Goal: Book appointment/travel/reservation

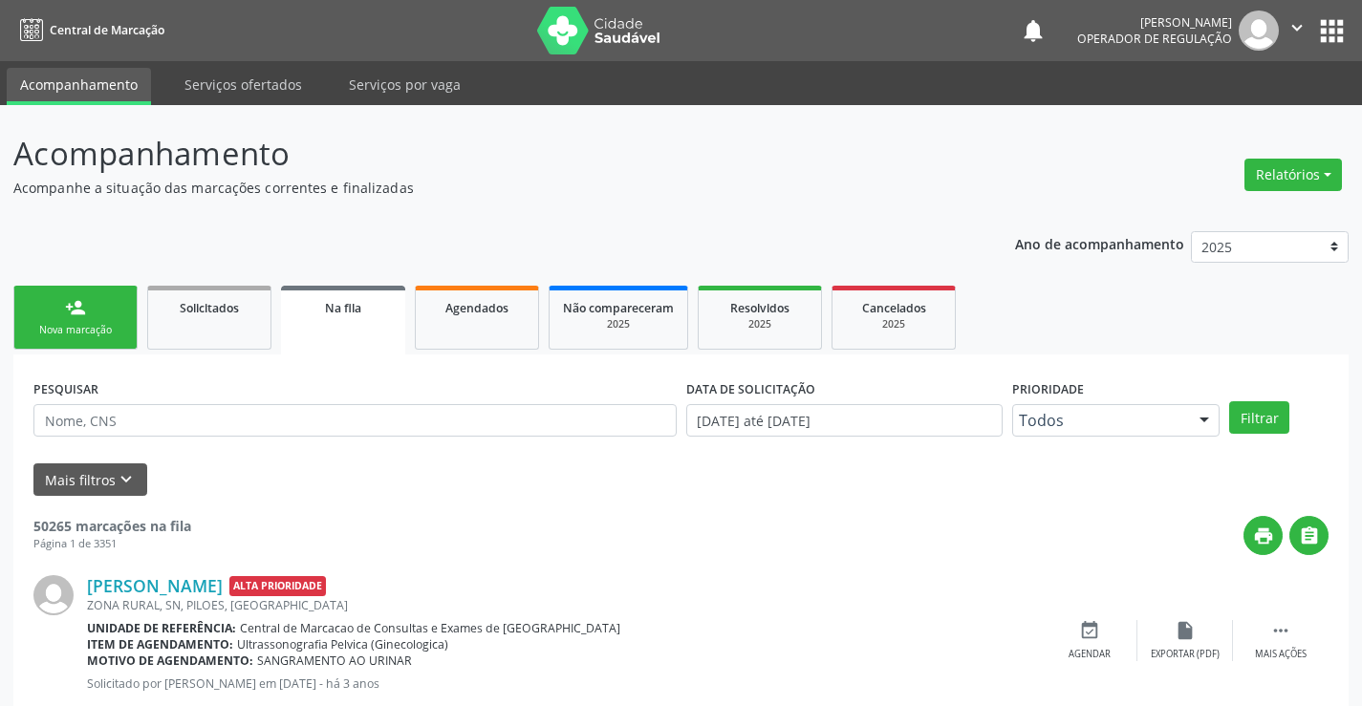
click at [115, 311] on link "person_add Nova marcação" at bounding box center [75, 318] width 124 height 64
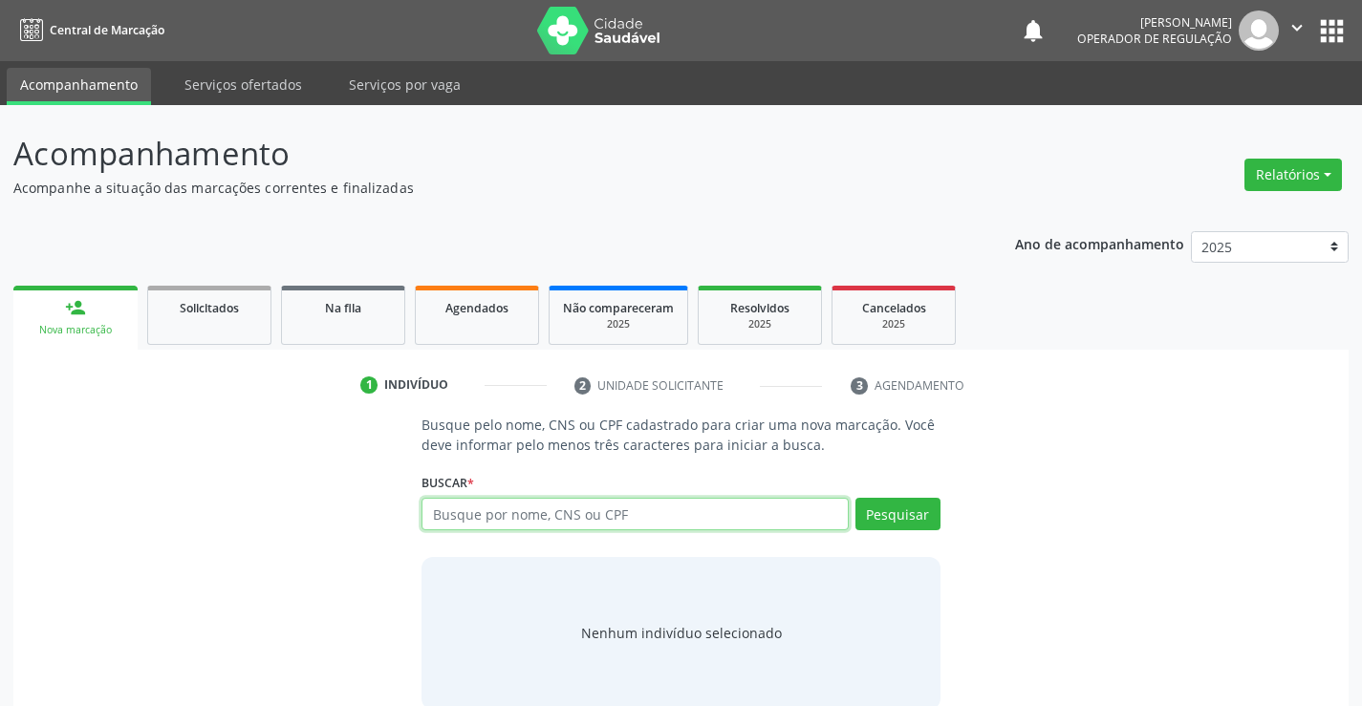
click at [616, 522] on input "text" at bounding box center [634, 514] width 426 height 32
click at [561, 502] on input "text" at bounding box center [634, 514] width 426 height 32
type input "702809697687661"
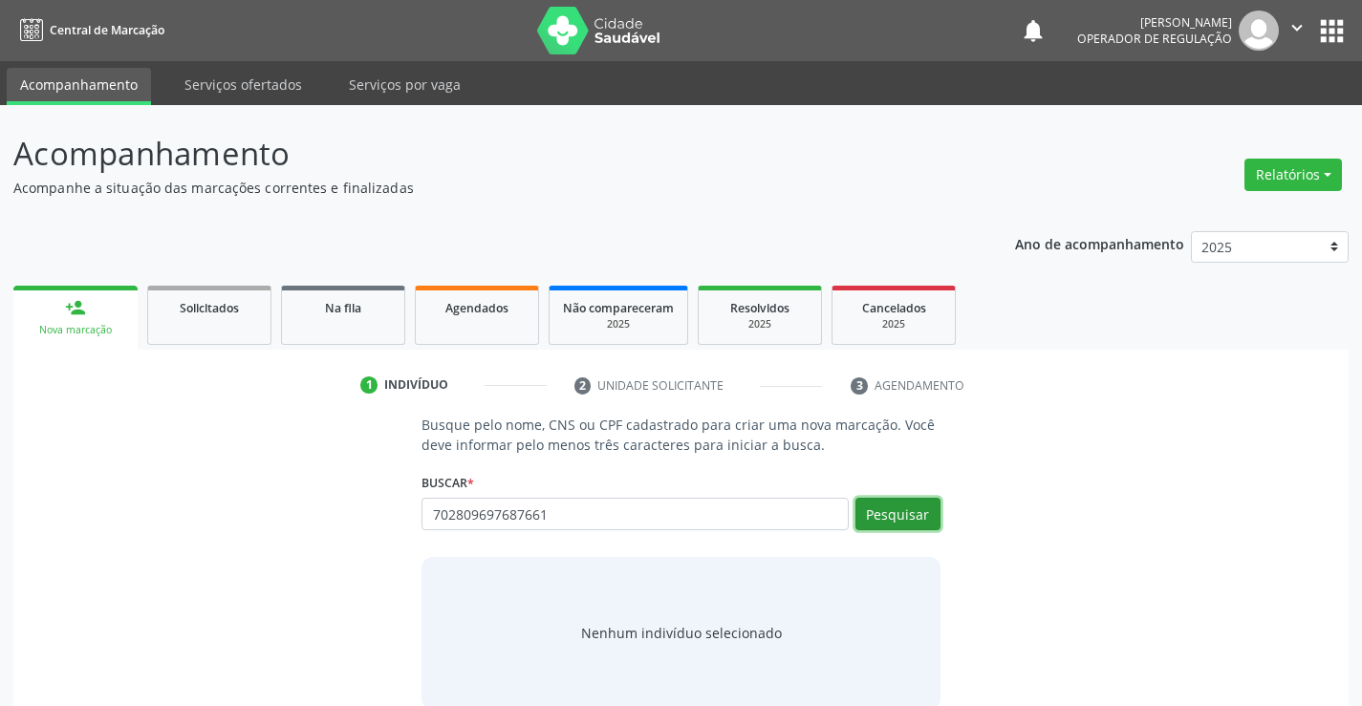
click at [912, 506] on button "Pesquisar" at bounding box center [897, 514] width 85 height 32
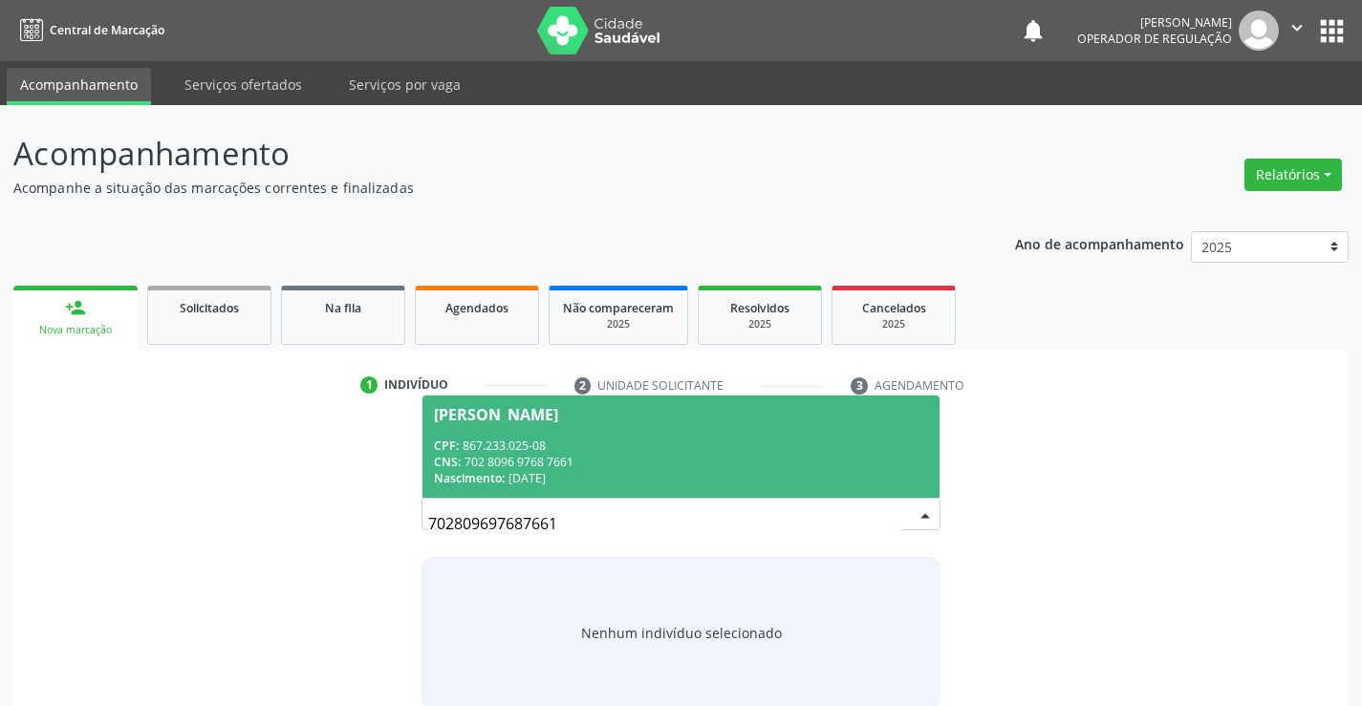
click at [716, 443] on div "CPF: 867.233.025-08" at bounding box center [680, 446] width 493 height 16
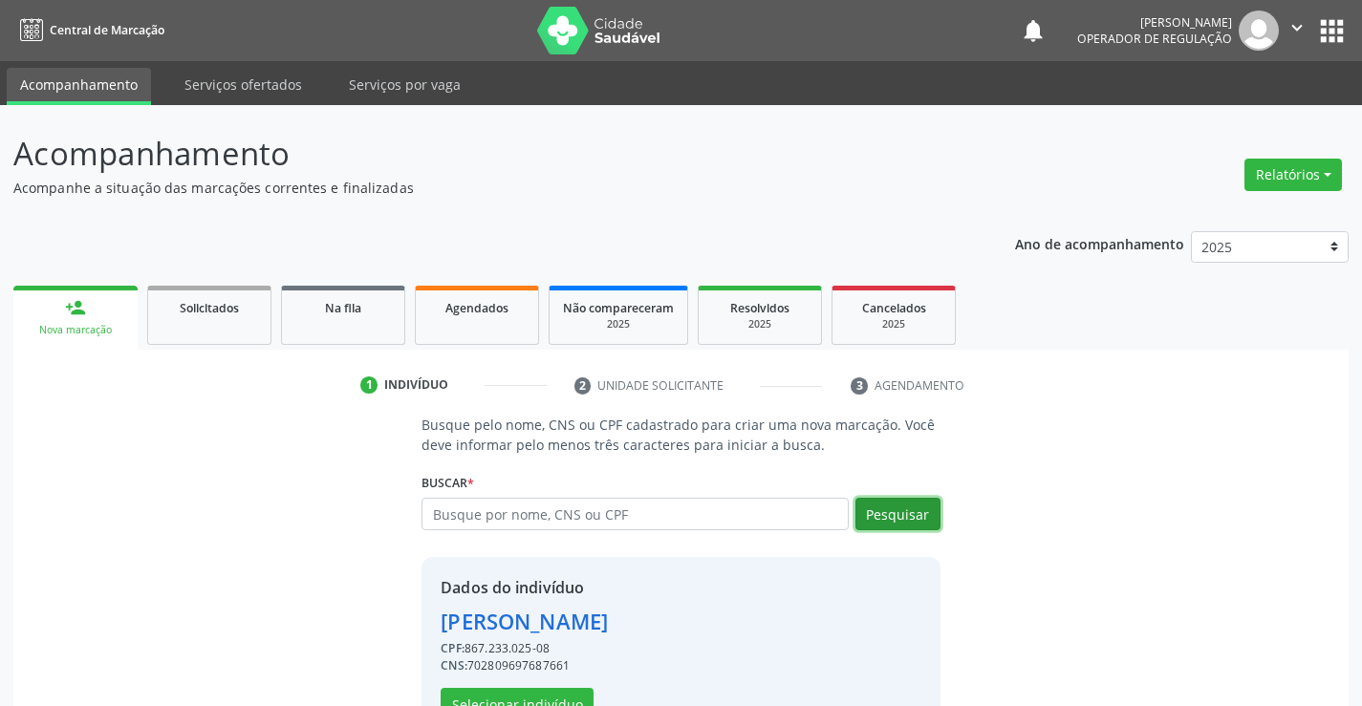
click at [918, 519] on button "Pesquisar" at bounding box center [897, 514] width 85 height 32
click at [906, 511] on button "Pesquisar" at bounding box center [897, 514] width 85 height 32
click at [531, 700] on button "Selecionar indivíduo" at bounding box center [517, 704] width 153 height 32
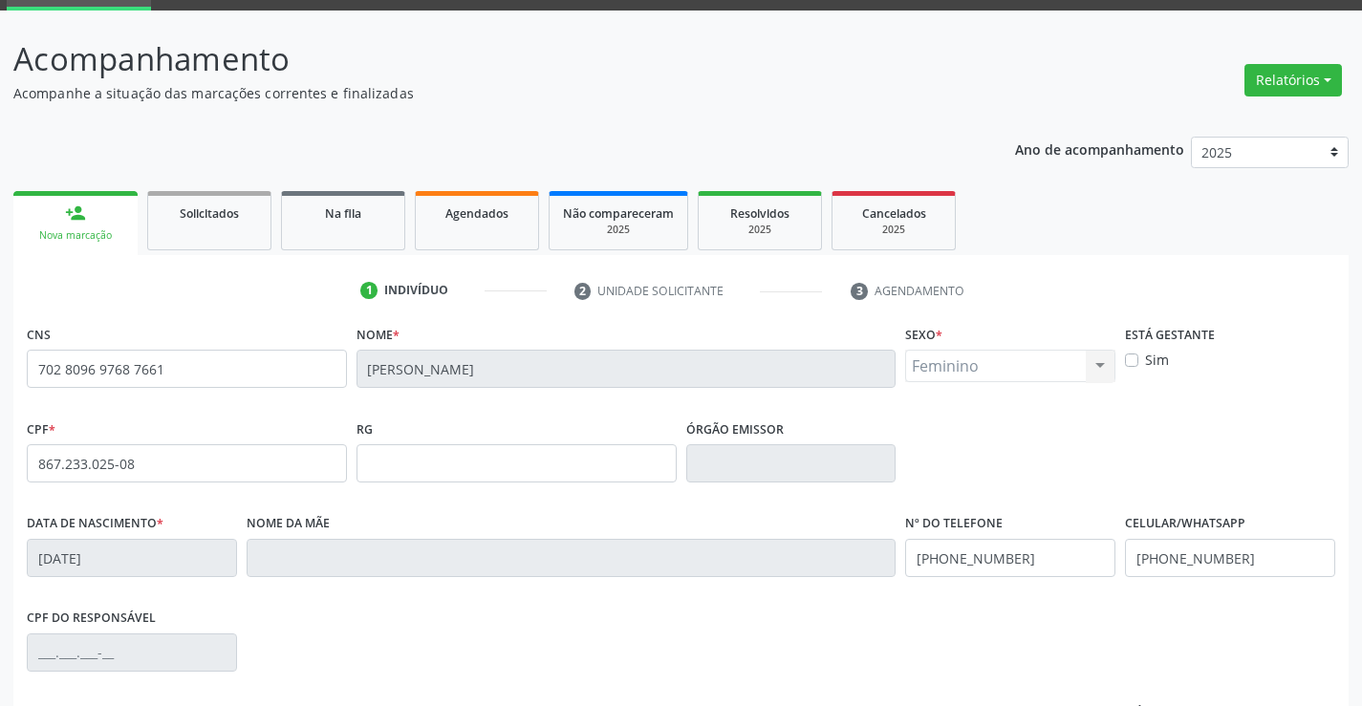
scroll to position [330, 0]
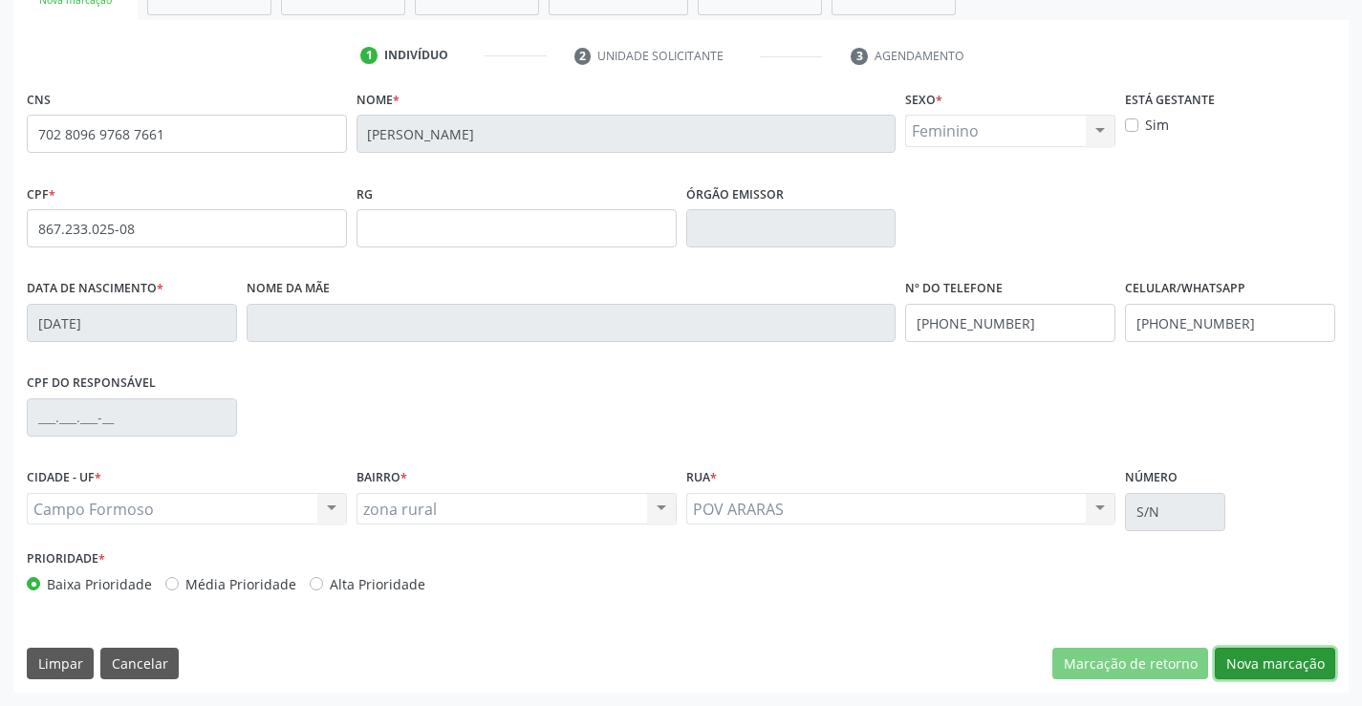
click at [1265, 670] on button "Nova marcação" at bounding box center [1274, 664] width 120 height 32
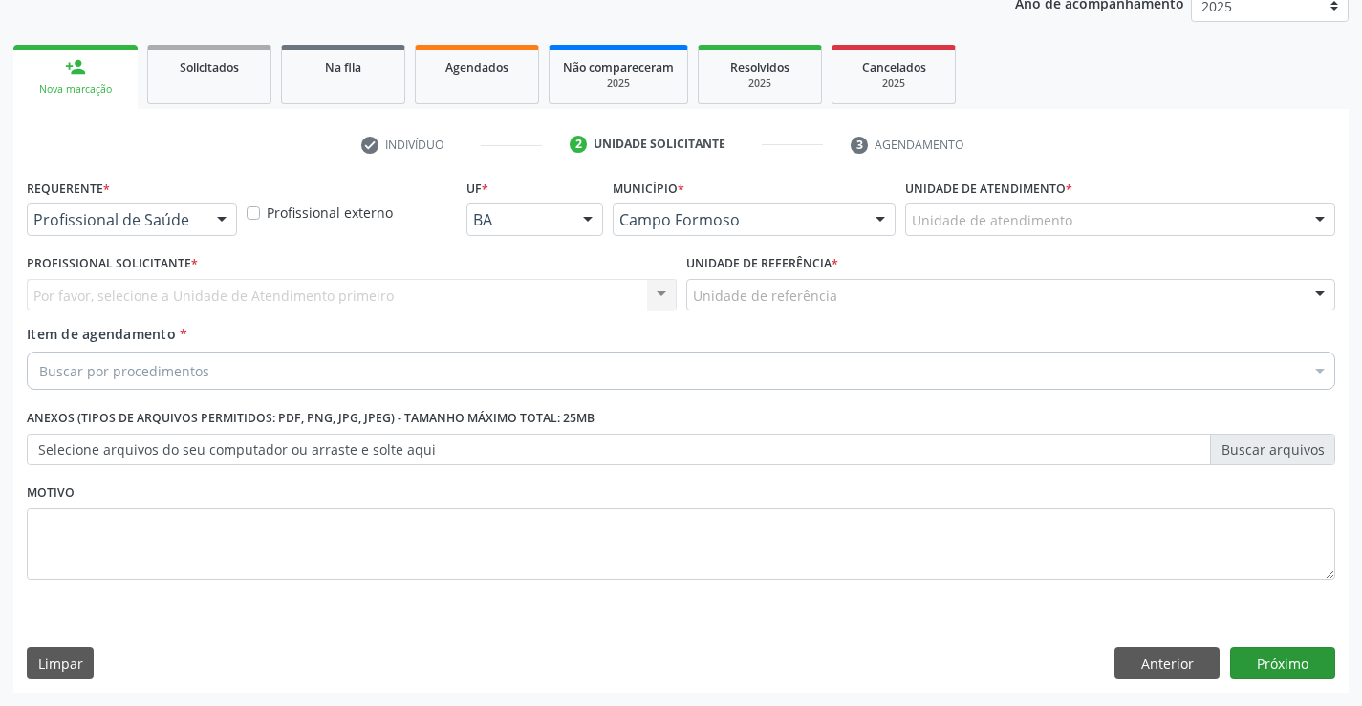
scroll to position [241, 0]
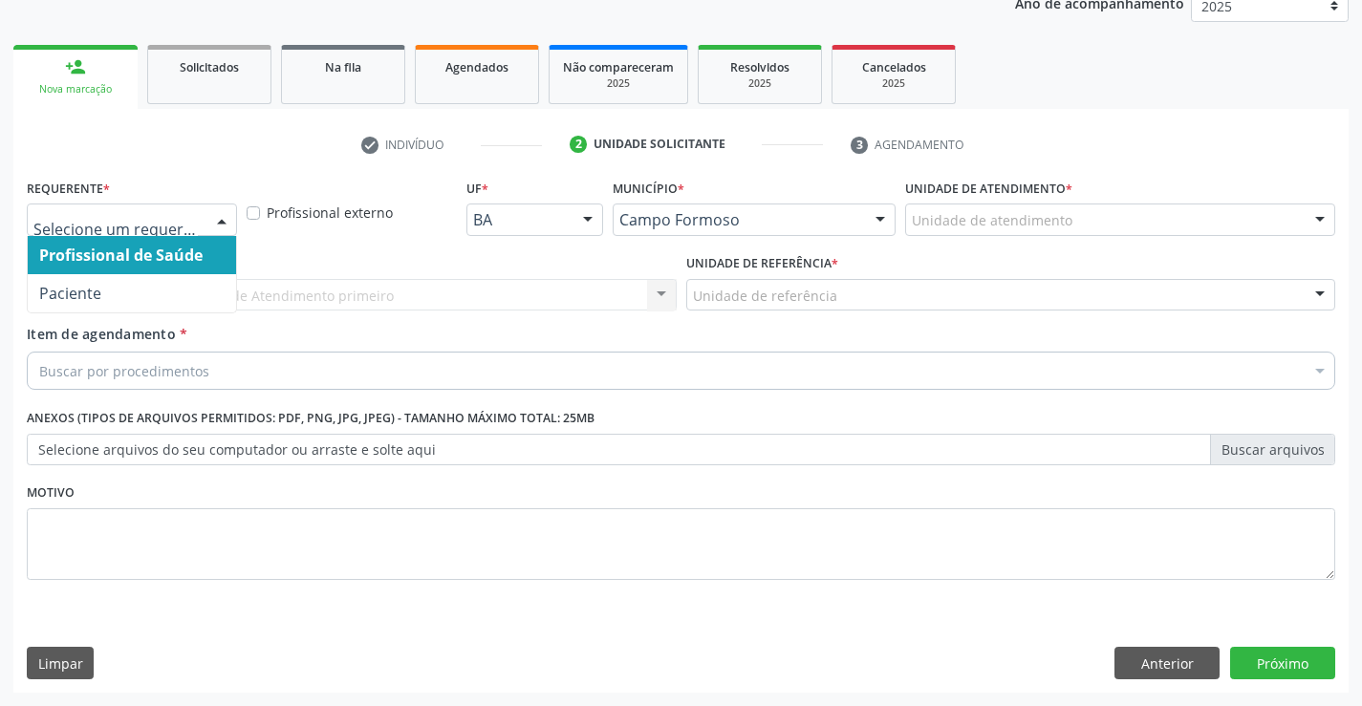
drag, startPoint x: 132, startPoint y: 217, endPoint x: 127, endPoint y: 226, distance: 9.8
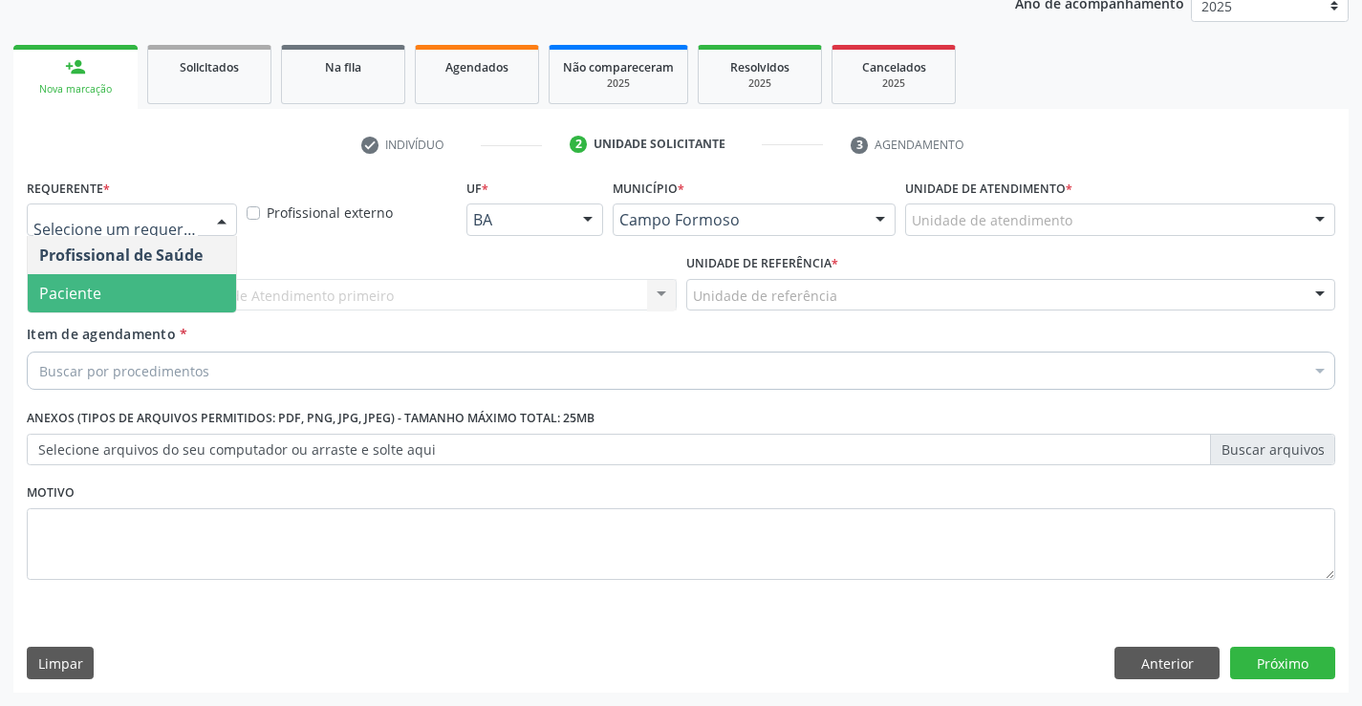
click at [96, 299] on span "Paciente" at bounding box center [70, 293] width 62 height 21
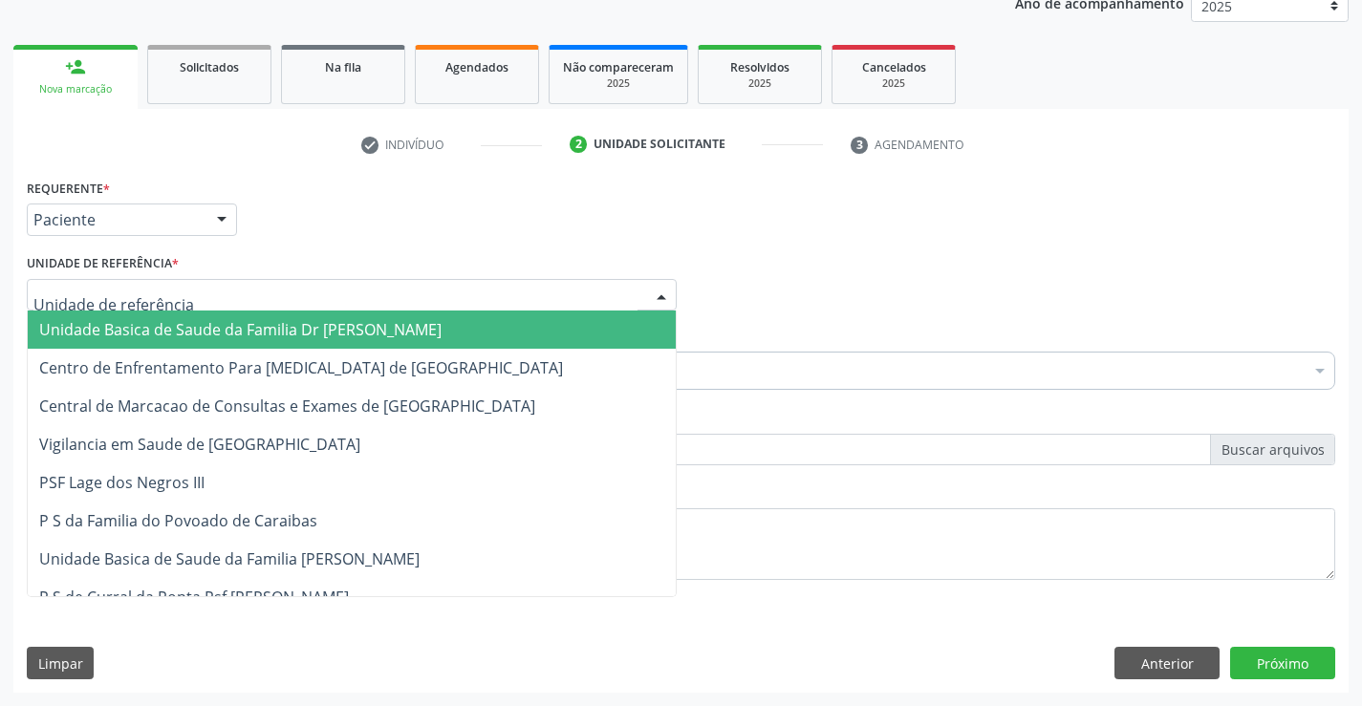
click at [128, 325] on span "Unidade Basica de Saude da Familia Dr [PERSON_NAME]" at bounding box center [240, 329] width 402 height 21
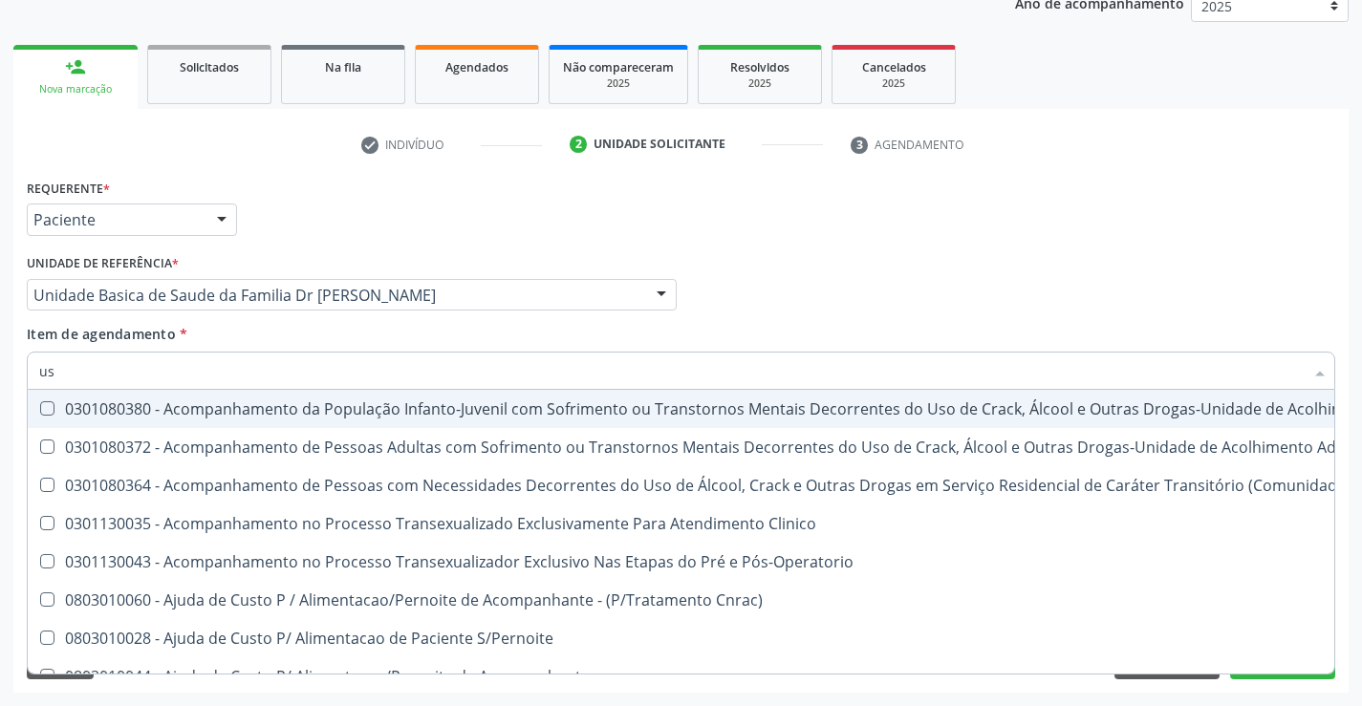
type input "usg"
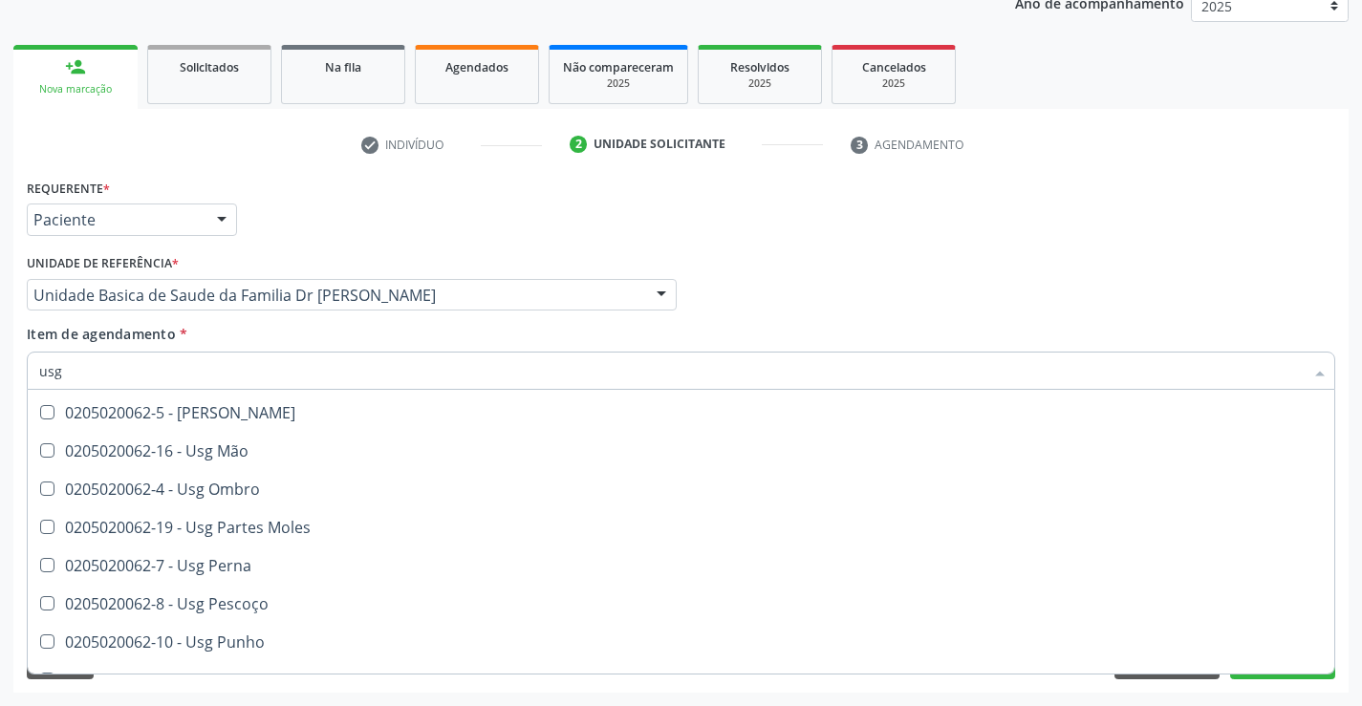
scroll to position [156, 0]
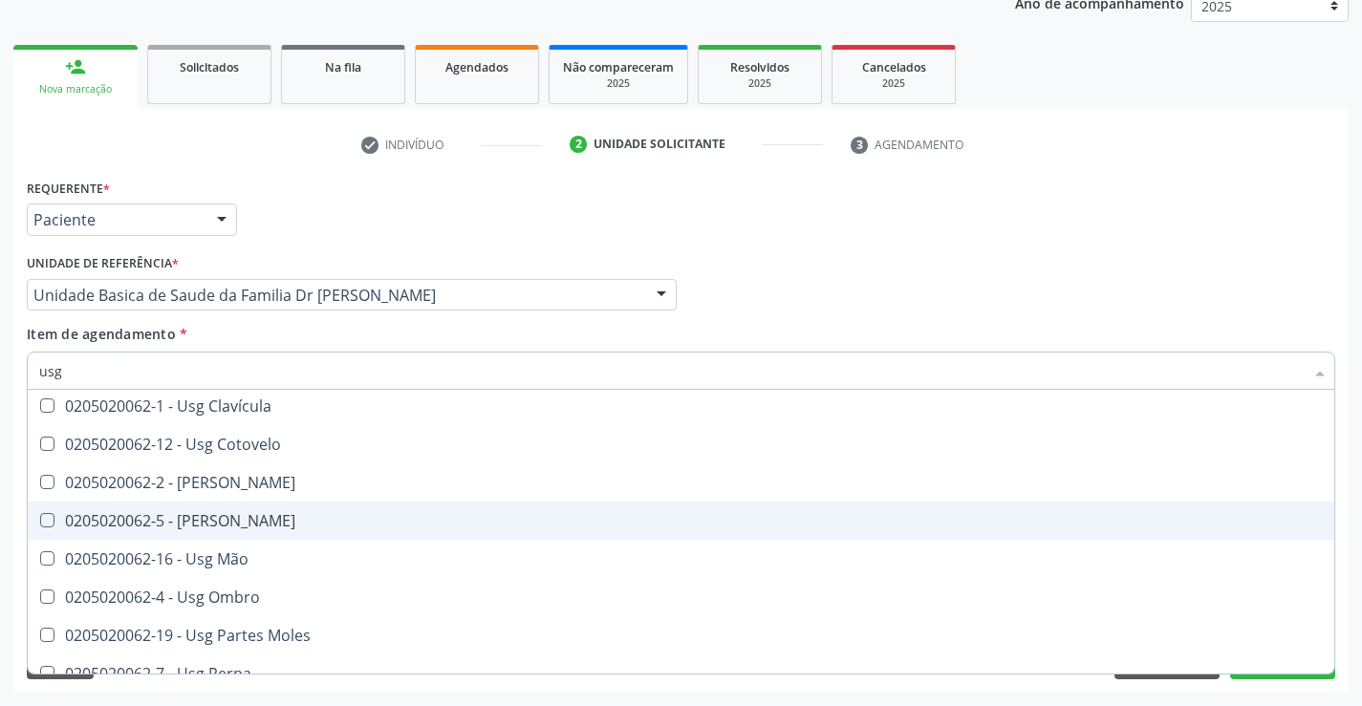
click at [262, 523] on div "0205020062-5 - [PERSON_NAME]" at bounding box center [680, 520] width 1283 height 15
checkbox Joelho "true"
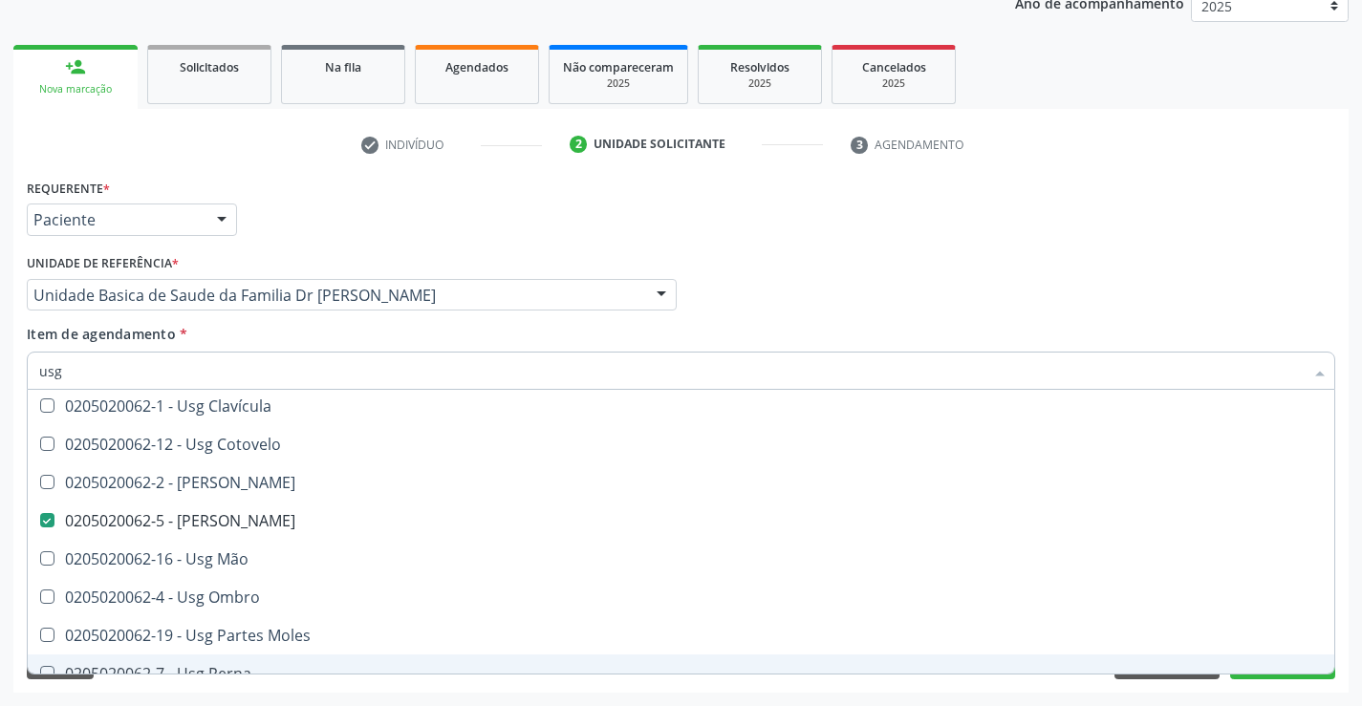
click at [1258, 674] on div "Desfazer seleção 0205020062-14 - Usg Axila 0205020062-17 - Usg Braço 0205020062…" at bounding box center [681, 532] width 1308 height 284
click at [1240, 677] on button "Próximo" at bounding box center [1282, 663] width 105 height 32
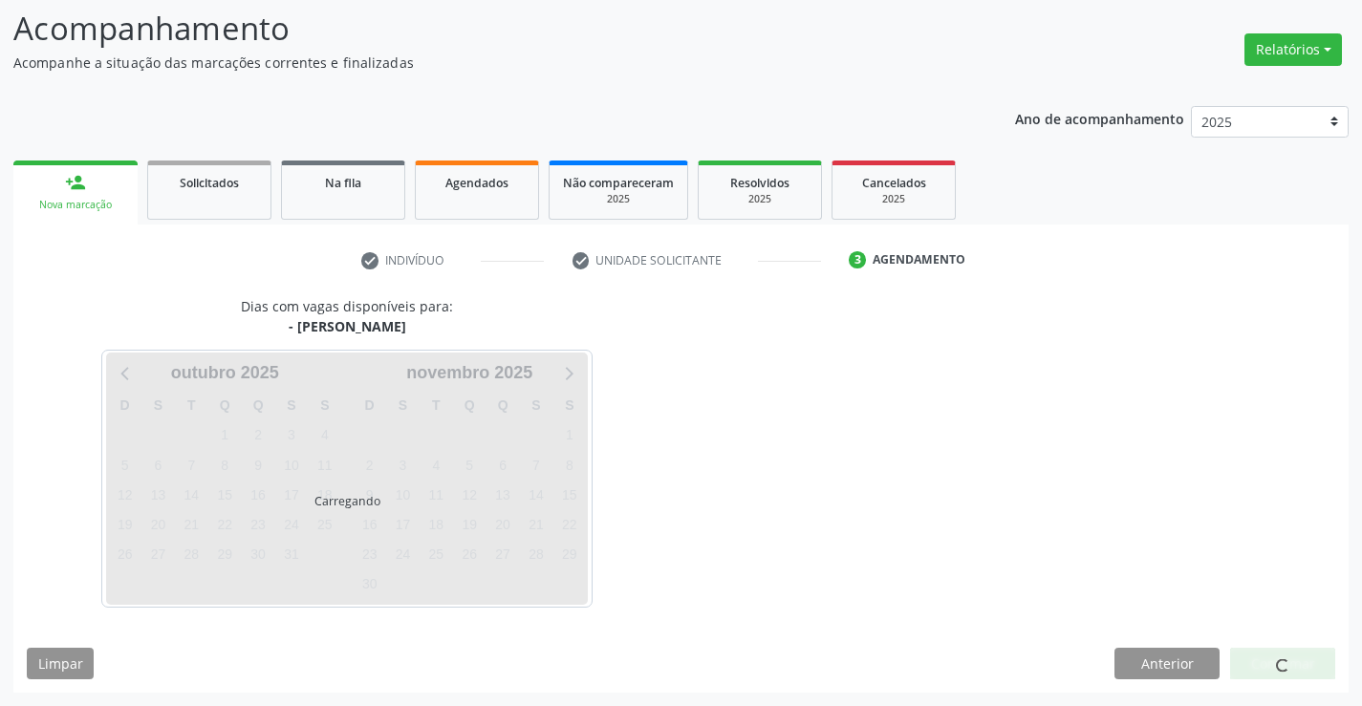
scroll to position [0, 0]
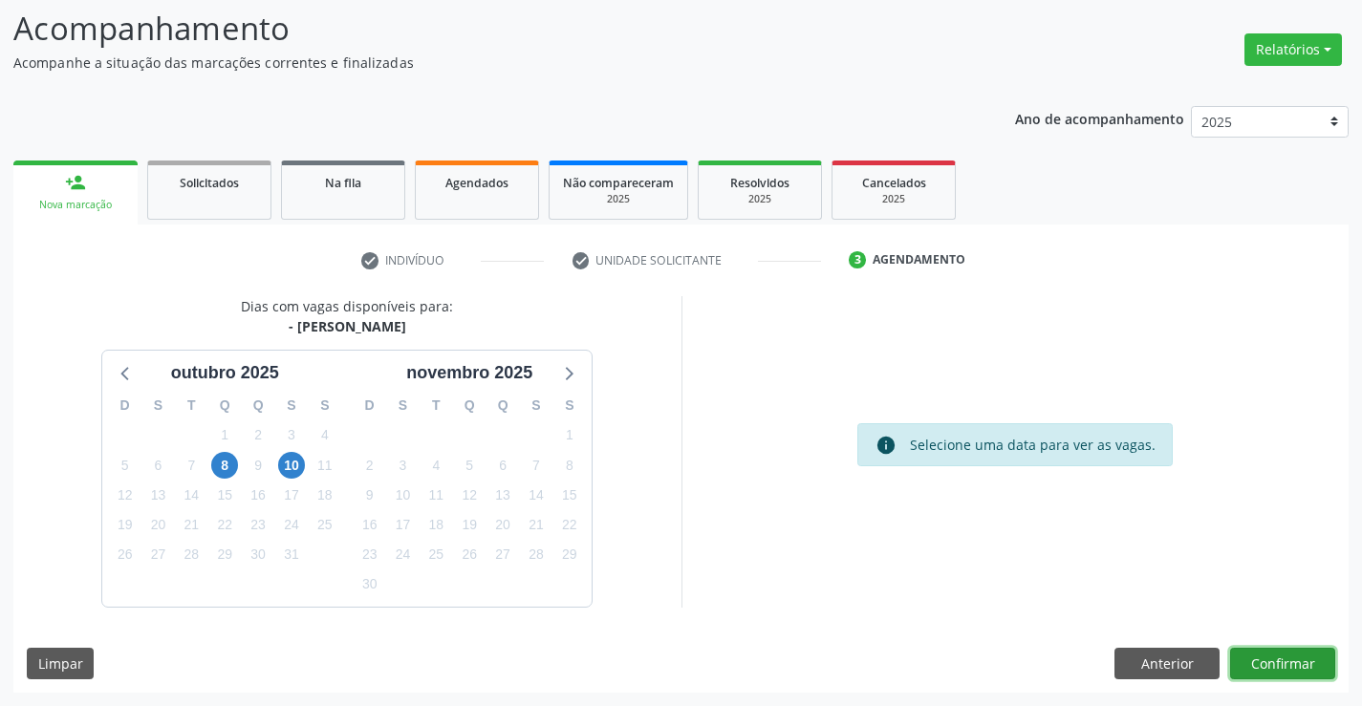
click at [1270, 662] on button "Confirmar" at bounding box center [1282, 664] width 105 height 32
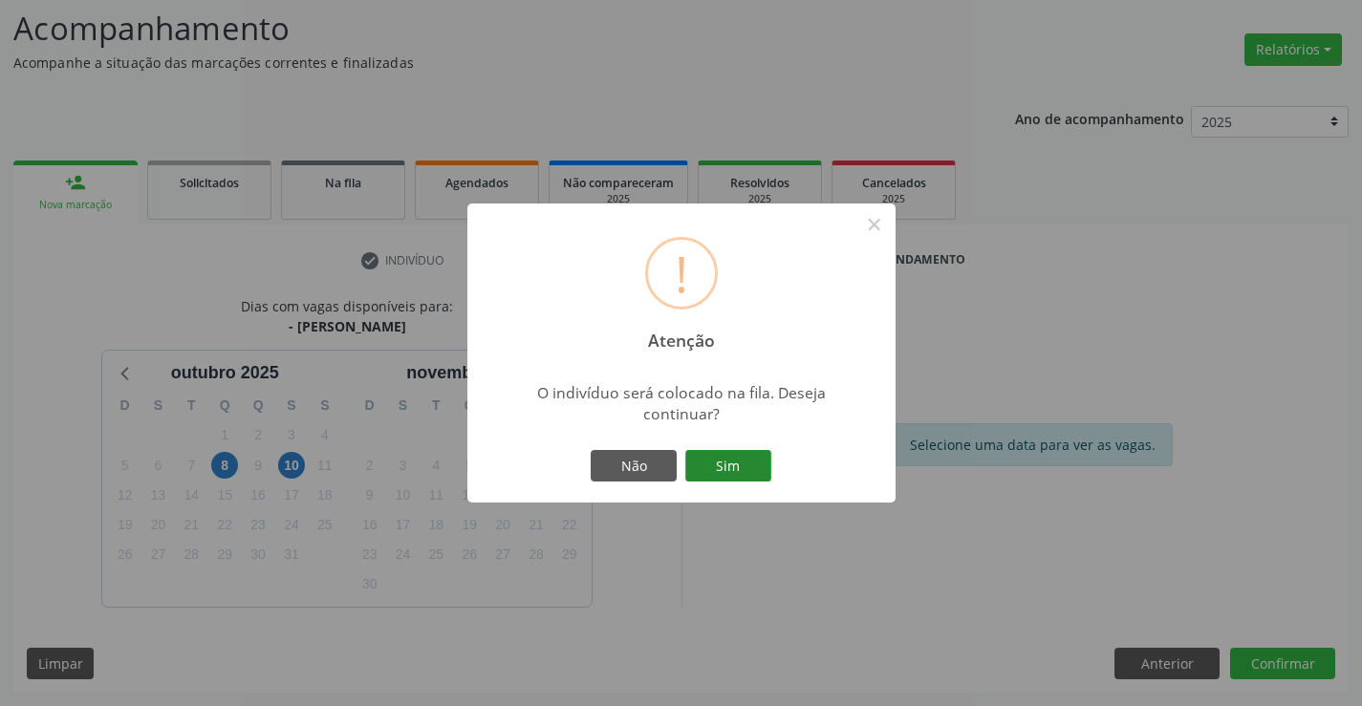
click at [755, 451] on button "Sim" at bounding box center [728, 466] width 86 height 32
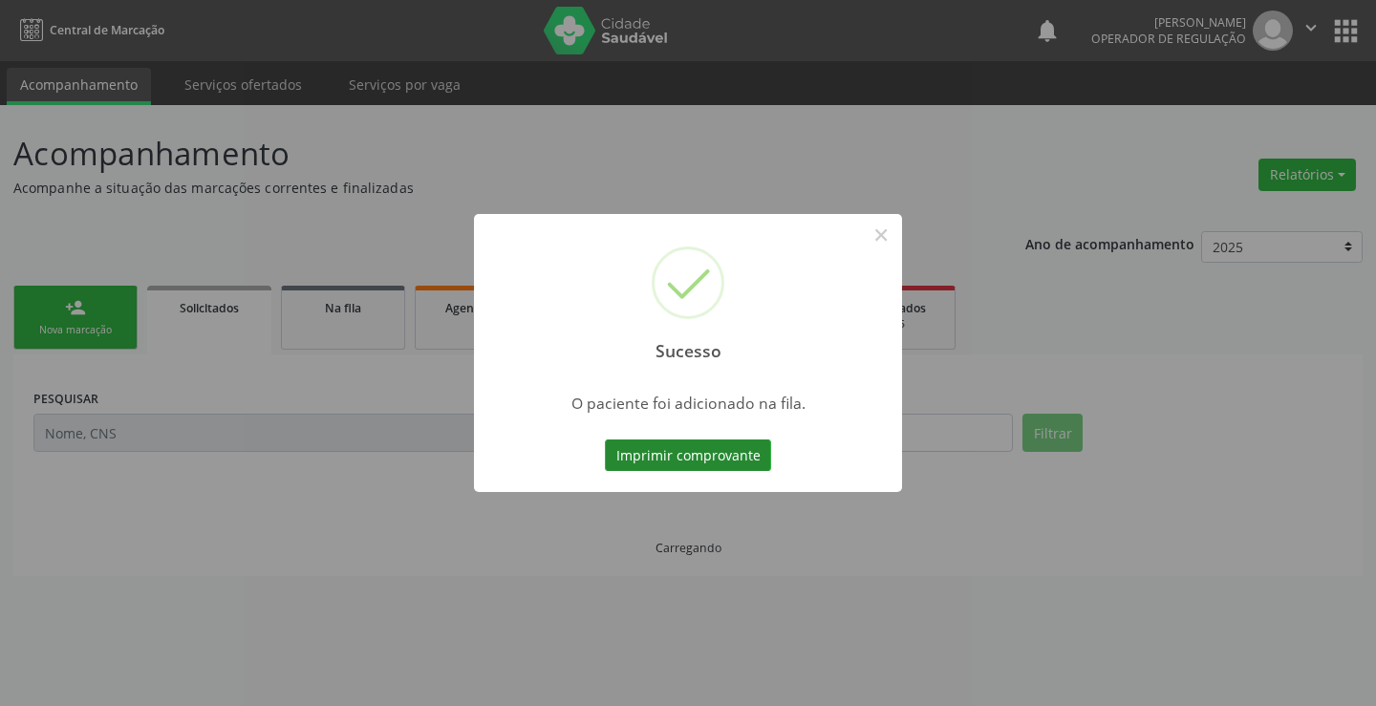
click at [744, 462] on button "Imprimir comprovante" at bounding box center [688, 456] width 166 height 32
